Goal: Register for event/course

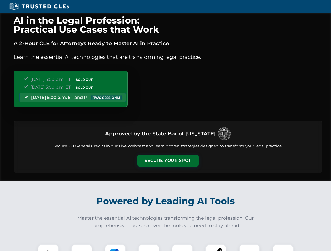
click at [168, 161] on button "Secure Your Spot" at bounding box center [167, 161] width 61 height 12
click at [48, 248] on img at bounding box center [48, 254] width 15 height 15
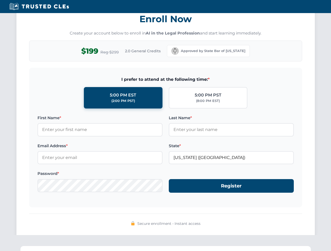
scroll to position [514, 0]
